Goal: Information Seeking & Learning: Learn about a topic

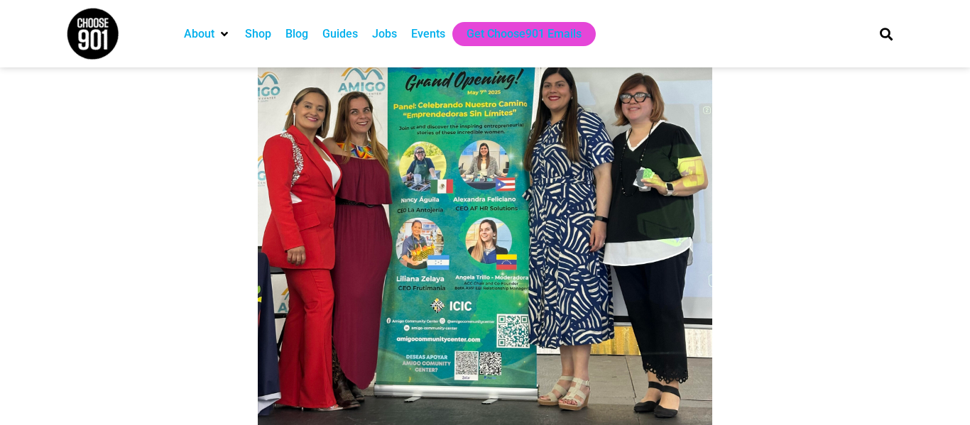
scroll to position [391, 0]
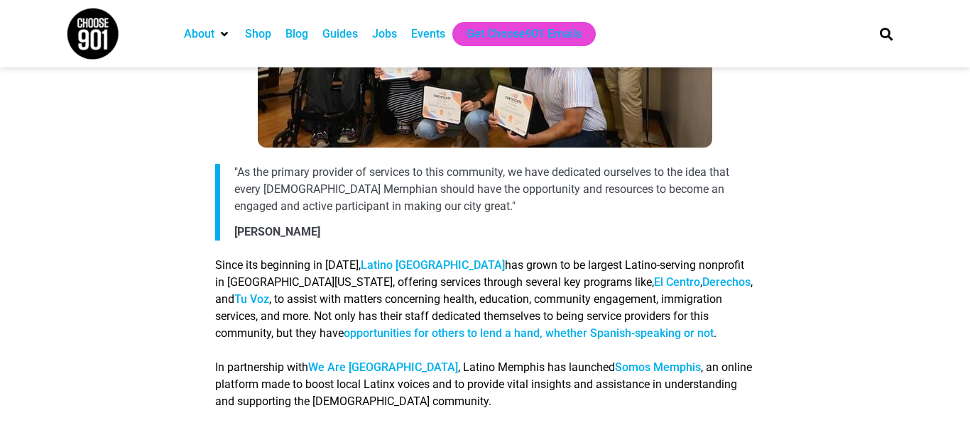
scroll to position [3332, 0]
